Goal: Find contact information: Find contact information

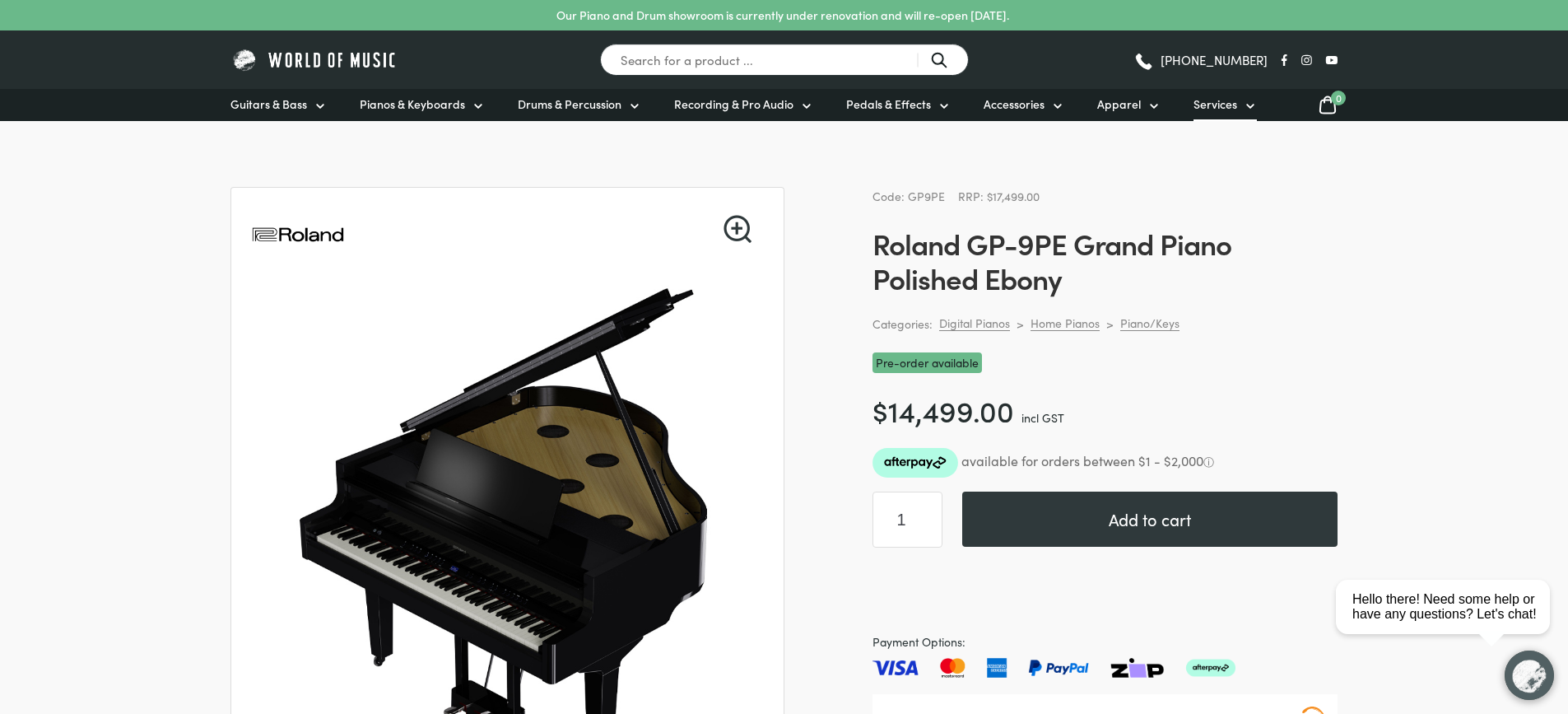
click at [1225, 104] on span "Services" at bounding box center [1216, 103] width 44 height 17
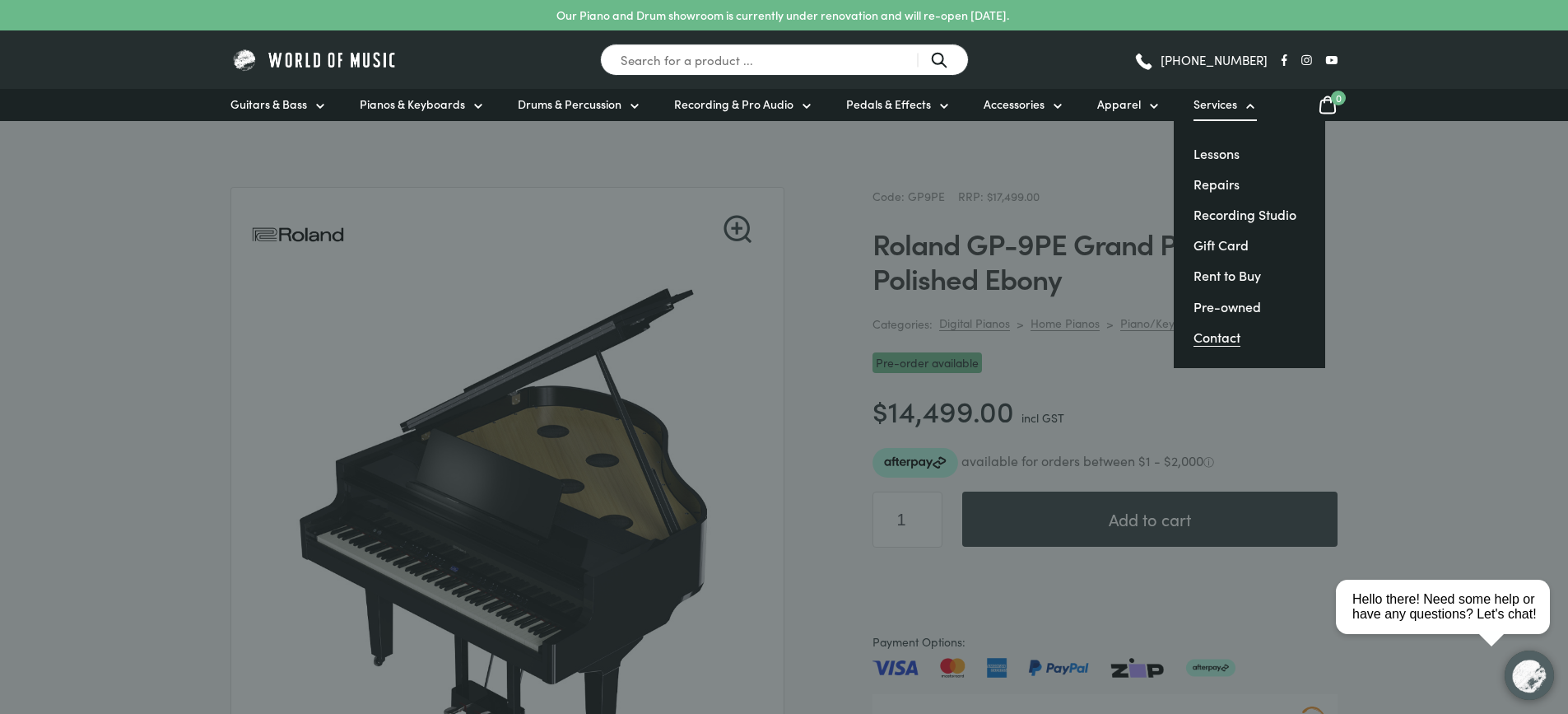
click at [1207, 339] on link "Contact" at bounding box center [1217, 337] width 47 height 18
